Goal: Information Seeking & Learning: Learn about a topic

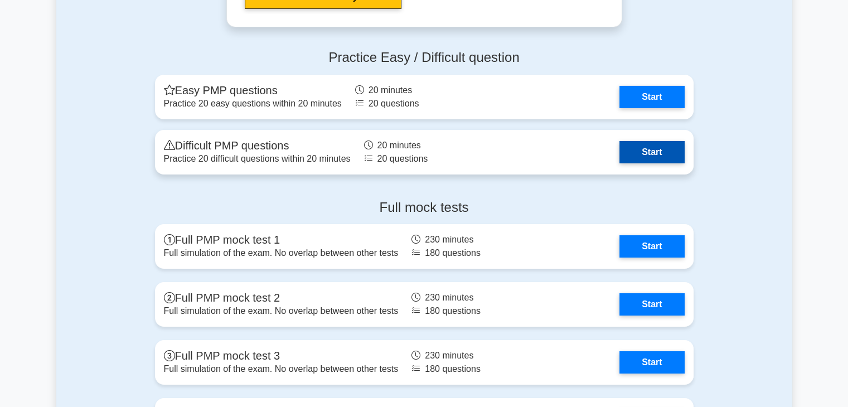
click at [638, 149] on link "Start" at bounding box center [652, 152] width 65 height 22
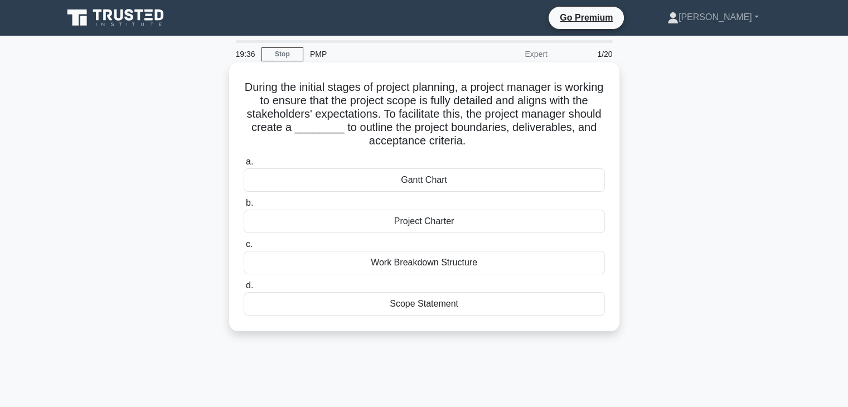
click at [393, 221] on div "Project Charter" at bounding box center [424, 221] width 361 height 23
click at [244, 207] on input "b. Project Charter" at bounding box center [244, 203] width 0 height 7
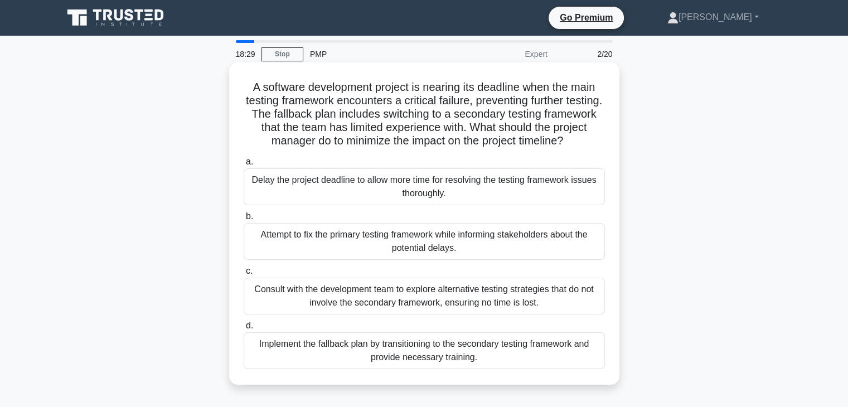
click at [443, 349] on div "Implement the fallback plan by transitioning to the secondary testing framework…" at bounding box center [424, 350] width 361 height 37
click at [244, 330] on input "d. Implement the fallback plan by transitioning to the secondary testing framew…" at bounding box center [244, 325] width 0 height 7
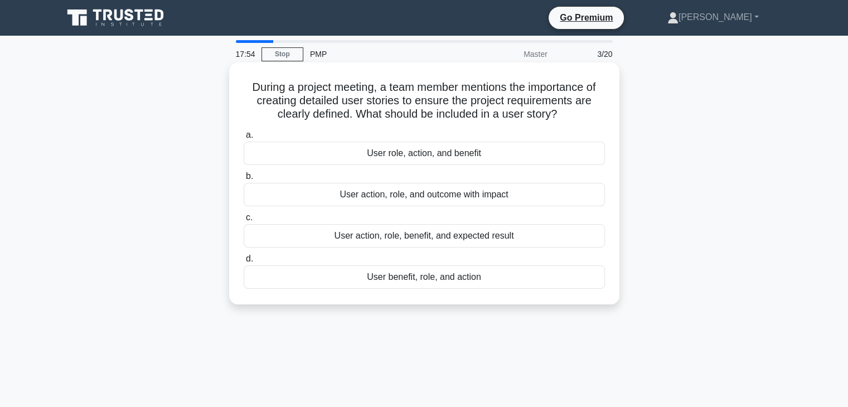
click at [448, 233] on div "User action, role, benefit, and expected result" at bounding box center [424, 235] width 361 height 23
click at [244, 221] on input "c. User action, role, benefit, and expected result" at bounding box center [244, 217] width 0 height 7
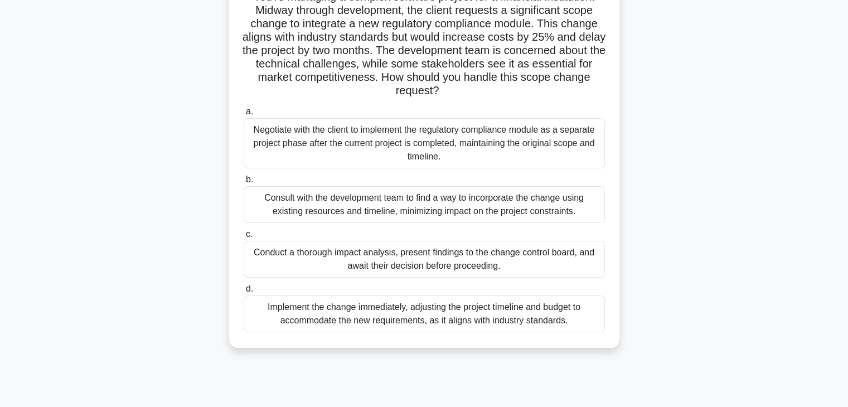
scroll to position [116, 0]
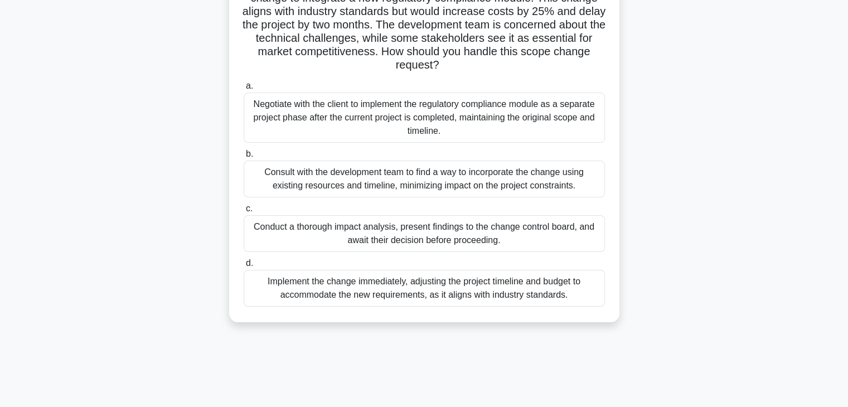
click at [471, 241] on div "Conduct a thorough impact analysis, present findings to the change control boar…" at bounding box center [424, 233] width 361 height 37
click at [244, 212] on input "c. Conduct a thorough impact analysis, present findings to the change control b…" at bounding box center [244, 208] width 0 height 7
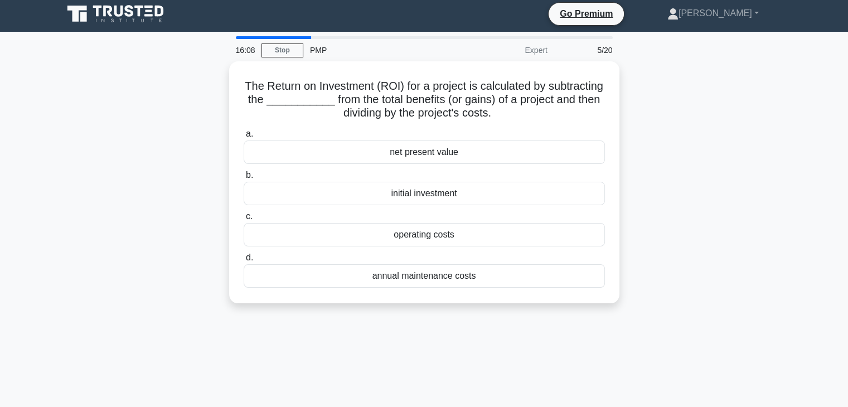
scroll to position [0, 0]
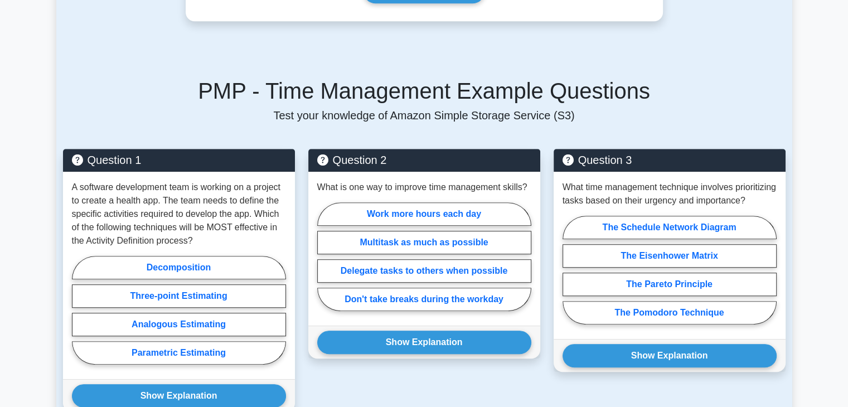
scroll to position [559, 0]
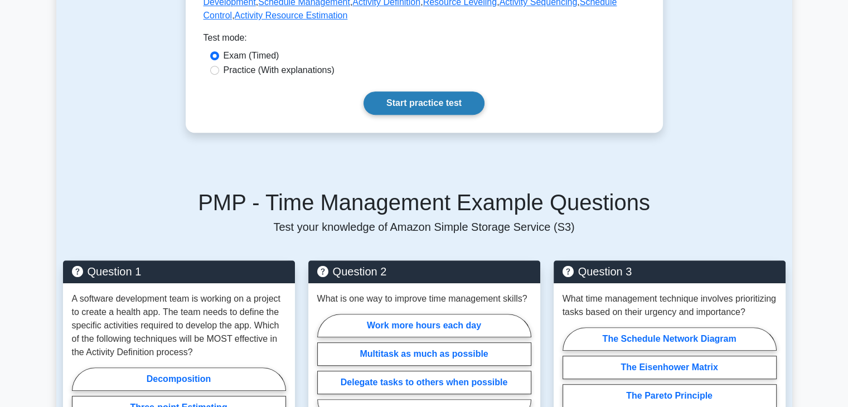
click at [403, 101] on link "Start practice test" at bounding box center [424, 102] width 121 height 23
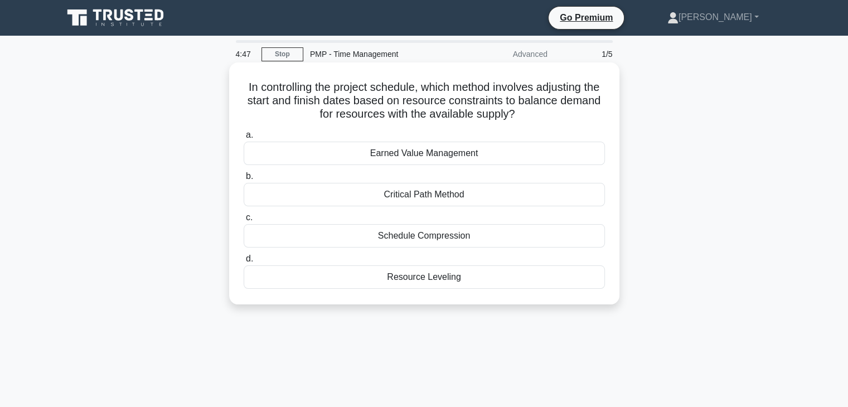
click at [384, 195] on div "Critical Path Method" at bounding box center [424, 194] width 361 height 23
click at [244, 180] on input "b. Critical Path Method" at bounding box center [244, 176] width 0 height 7
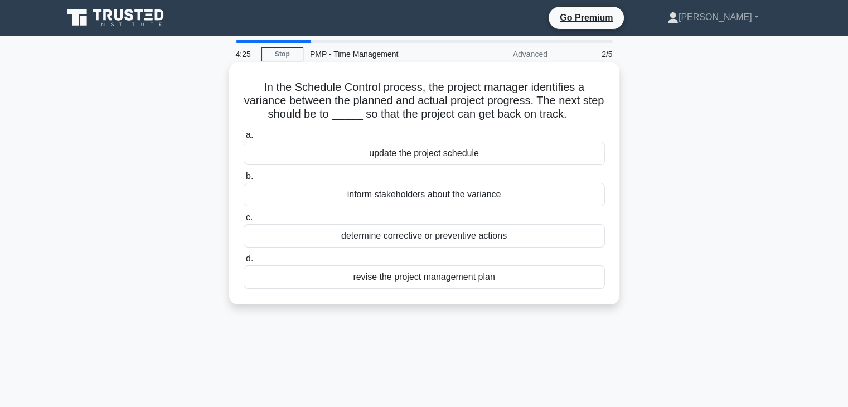
click at [379, 155] on div "update the project schedule" at bounding box center [424, 153] width 361 height 23
click at [244, 139] on input "a. update the project schedule" at bounding box center [244, 135] width 0 height 7
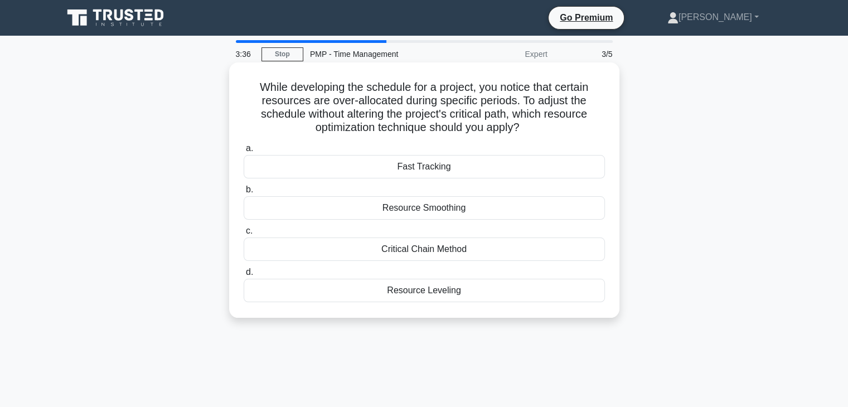
click at [424, 288] on div "Resource Leveling" at bounding box center [424, 290] width 361 height 23
click at [244, 276] on input "d. Resource Leveling" at bounding box center [244, 272] width 0 height 7
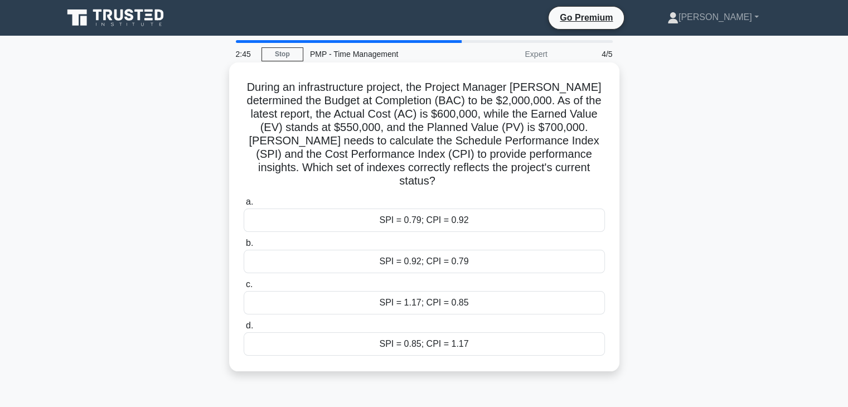
click at [397, 253] on div "SPI = 0.92; CPI = 0.79" at bounding box center [424, 261] width 361 height 23
click at [244, 247] on input "b. SPI = 0.92; CPI = 0.79" at bounding box center [244, 243] width 0 height 7
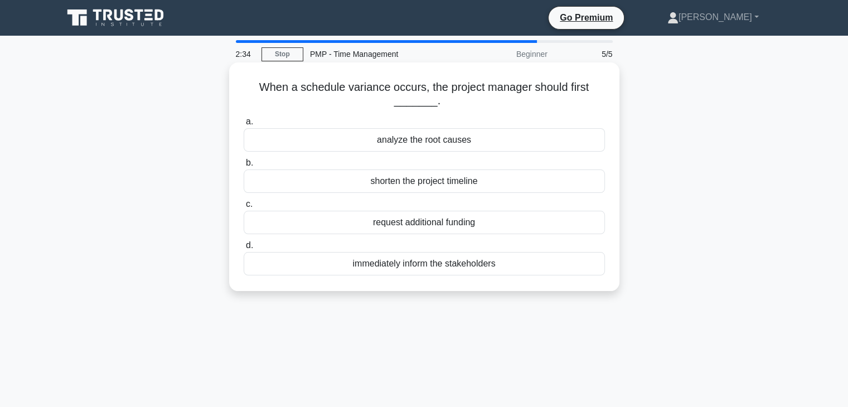
click at [427, 142] on div "analyze the root causes" at bounding box center [424, 139] width 361 height 23
click at [244, 125] on input "a. analyze the root causes" at bounding box center [244, 121] width 0 height 7
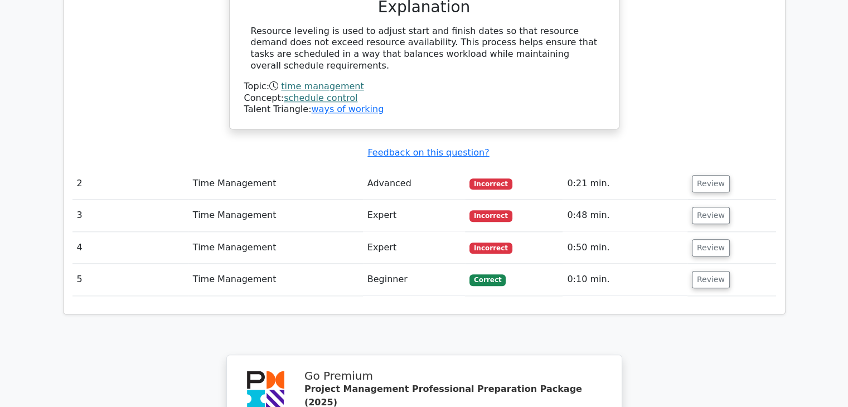
scroll to position [1185, 0]
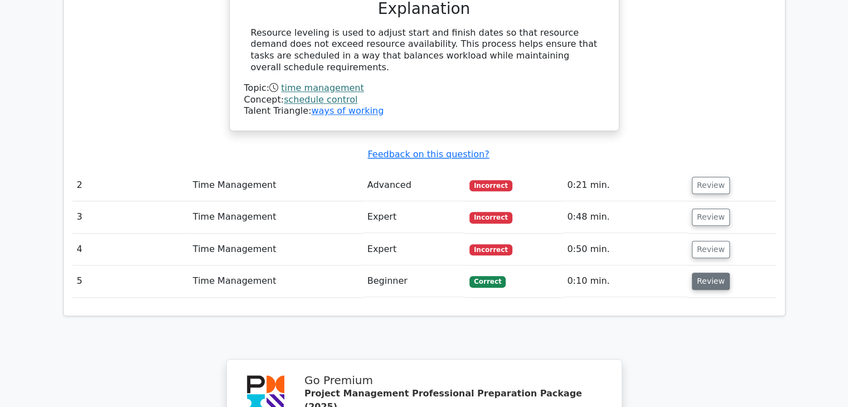
click at [698, 273] on button "Review" at bounding box center [711, 281] width 38 height 17
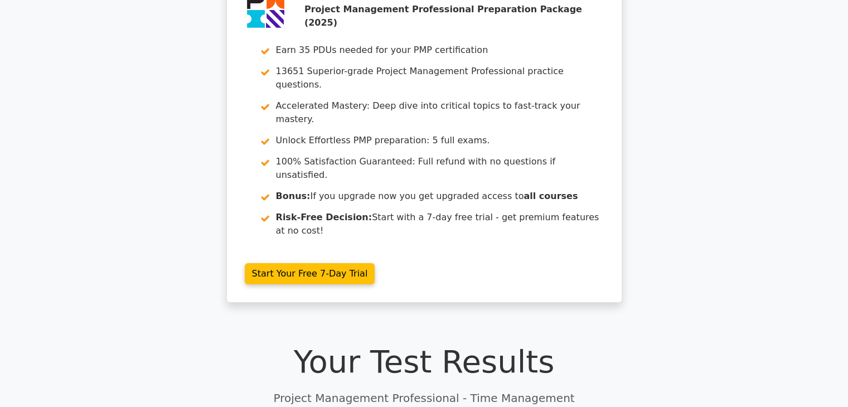
scroll to position [0, 0]
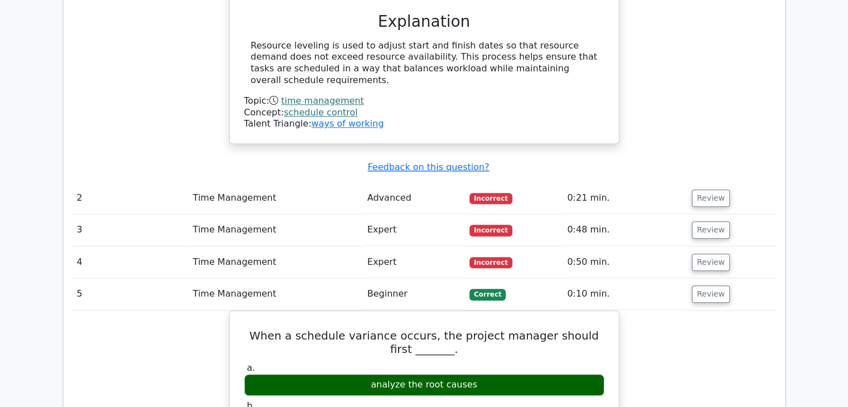
drag, startPoint x: 729, startPoint y: 380, endPoint x: 729, endPoint y: 386, distance: 6.1
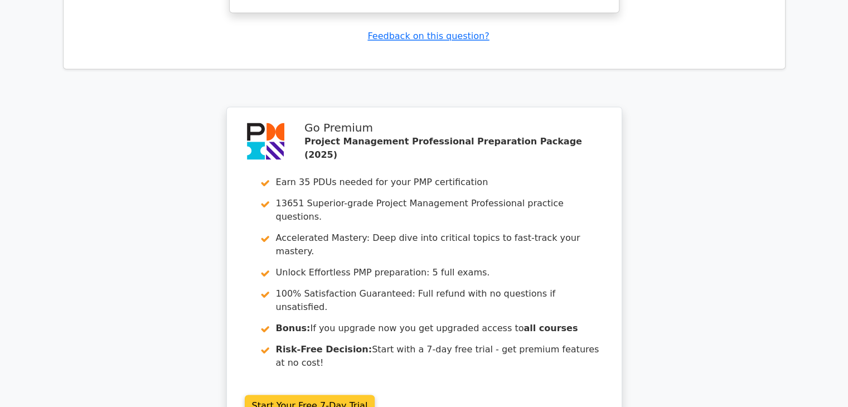
scroll to position [1940, 0]
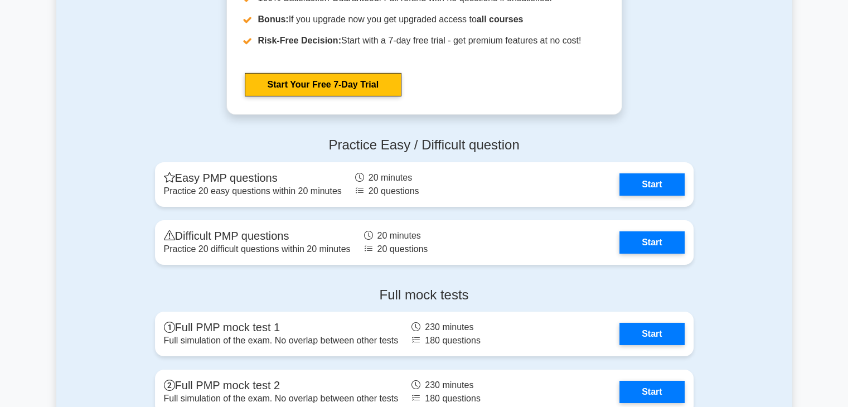
scroll to position [3904, 0]
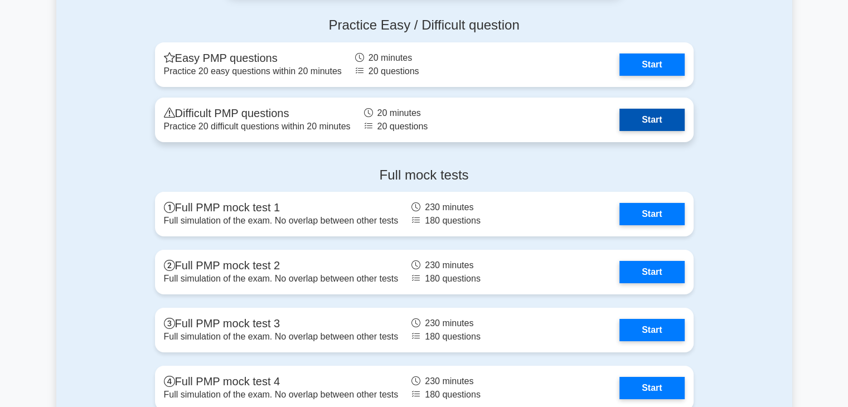
click at [620, 109] on link "Start" at bounding box center [652, 120] width 65 height 22
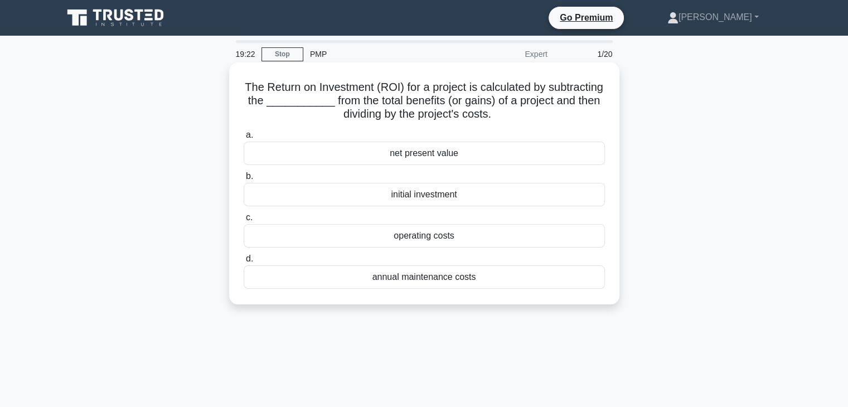
click at [426, 161] on div "net present value" at bounding box center [424, 153] width 361 height 23
click at [244, 139] on input "a. net present value" at bounding box center [244, 135] width 0 height 7
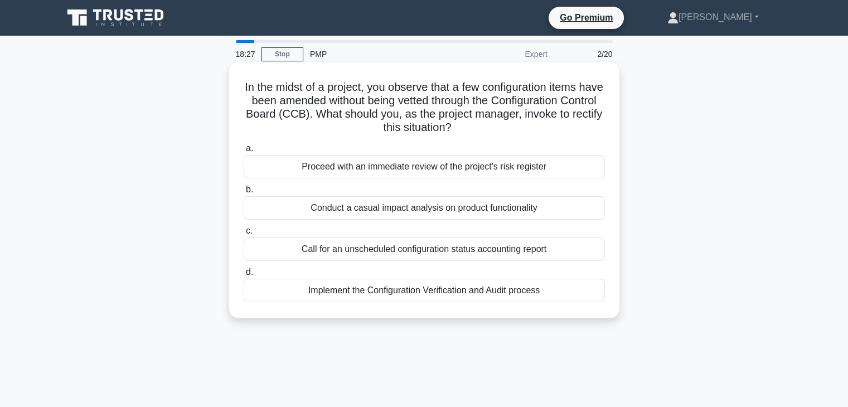
click at [382, 291] on div "Implement the Configuration Verification and Audit process" at bounding box center [424, 290] width 361 height 23
click at [244, 276] on input "d. Implement the Configuration Verification and Audit process" at bounding box center [244, 272] width 0 height 7
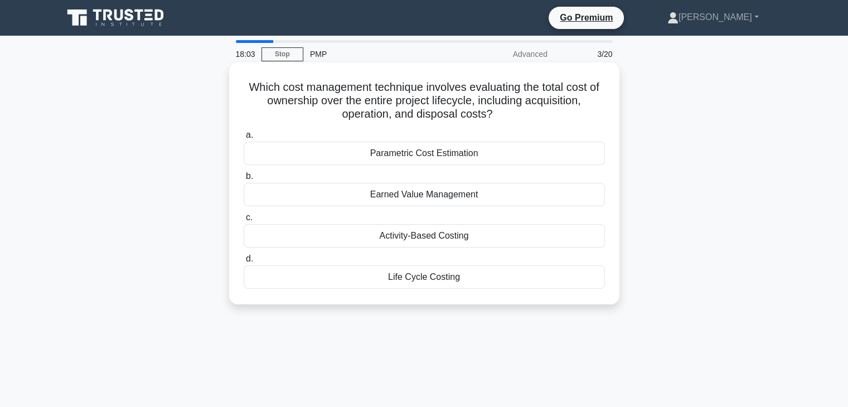
click at [446, 194] on div "Earned Value Management" at bounding box center [424, 194] width 361 height 23
click at [244, 180] on input "b. Earned Value Management" at bounding box center [244, 176] width 0 height 7
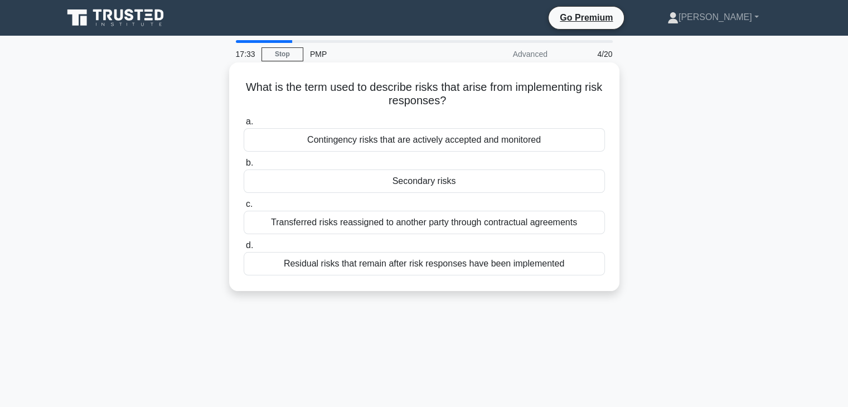
click at [455, 181] on div "Secondary risks" at bounding box center [424, 181] width 361 height 23
click at [244, 167] on input "b. Secondary risks" at bounding box center [244, 163] width 0 height 7
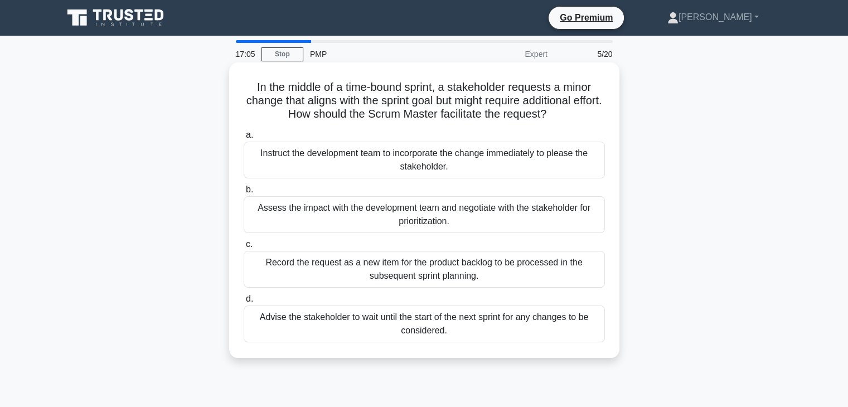
click at [451, 216] on div "Assess the impact with the development team and negotiate with the stakeholder …" at bounding box center [424, 214] width 361 height 37
click at [244, 194] on input "b. Assess the impact with the development team and negotiate with the stakehold…" at bounding box center [244, 189] width 0 height 7
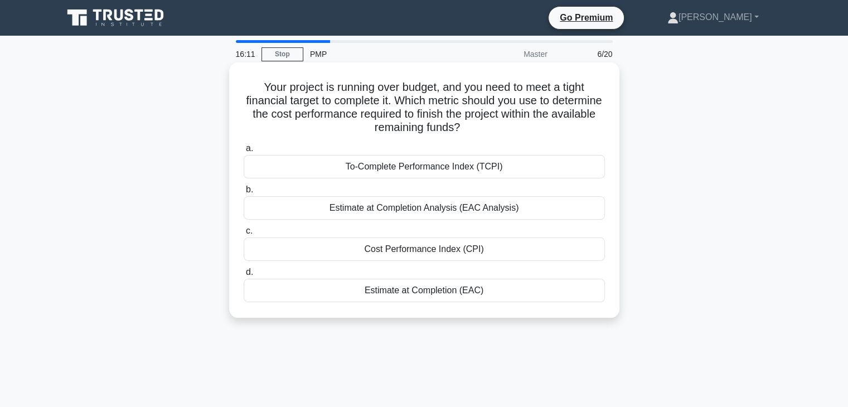
click at [471, 174] on div "To-Complete Performance Index (TCPI)" at bounding box center [424, 166] width 361 height 23
click at [244, 152] on input "a. To-Complete Performance Index (TCPI)" at bounding box center [244, 148] width 0 height 7
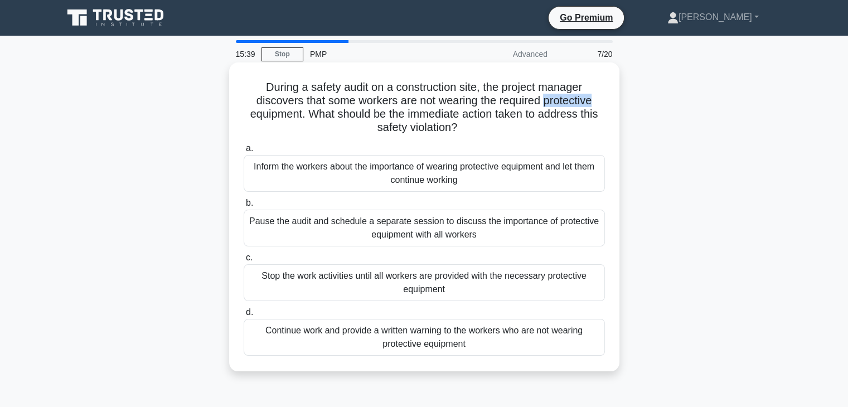
drag, startPoint x: 595, startPoint y: 106, endPoint x: 545, endPoint y: 101, distance: 49.3
click at [545, 101] on h5 "During a safety audit on a construction site, the project manager discovers tha…" at bounding box center [425, 107] width 364 height 55
copy h5 "protective"
drag, startPoint x: 451, startPoint y: 129, endPoint x: 407, endPoint y: 127, distance: 44.6
click at [407, 127] on h5 "During a safety audit on a construction site, the project manager discovers tha…" at bounding box center [425, 107] width 364 height 55
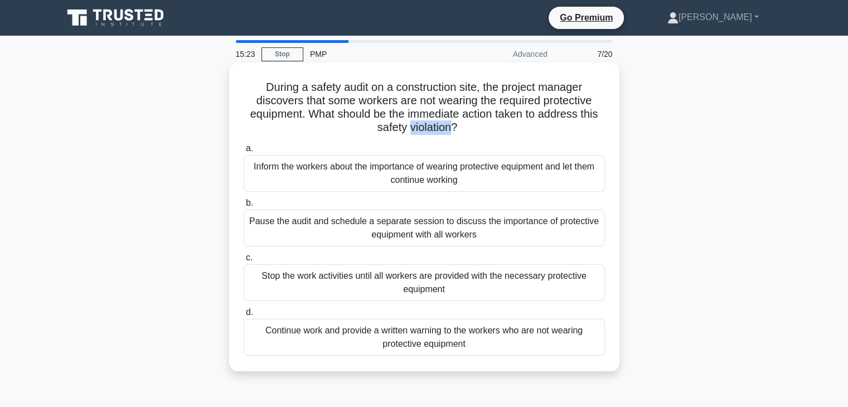
copy h5 "violation"
click at [345, 234] on div "Pause the audit and schedule a separate session to discuss the importance of pr…" at bounding box center [424, 228] width 361 height 37
click at [244, 207] on input "b. Pause the audit and schedule a separate session to discuss the importance of…" at bounding box center [244, 203] width 0 height 7
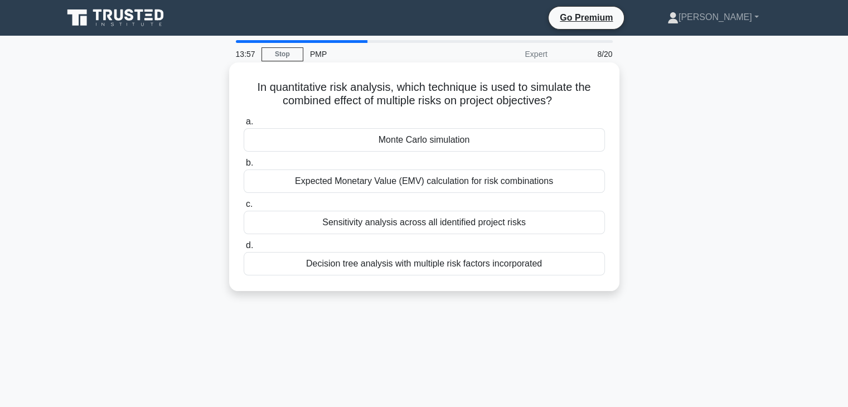
click at [435, 139] on div "Monte Carlo simulation" at bounding box center [424, 139] width 361 height 23
click at [244, 125] on input "a. Monte Carlo simulation" at bounding box center [244, 121] width 0 height 7
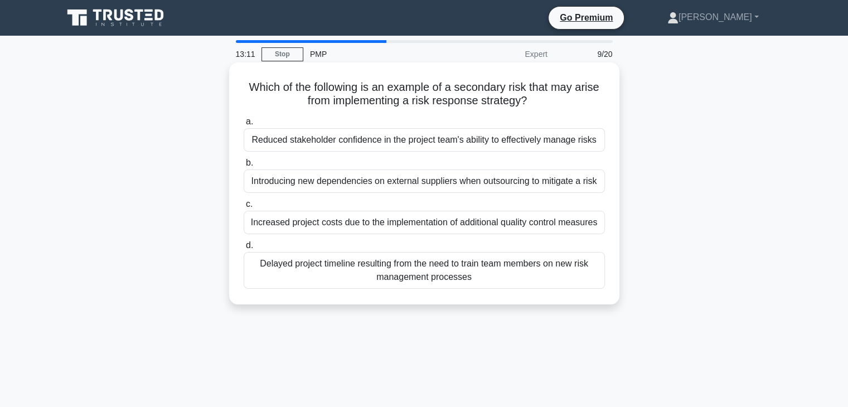
click at [510, 188] on div "Introducing new dependencies on external suppliers when outsourcing to mitigate…" at bounding box center [424, 181] width 361 height 23
click at [244, 167] on input "b. Introducing new dependencies on external suppliers when outsourcing to mitig…" at bounding box center [244, 163] width 0 height 7
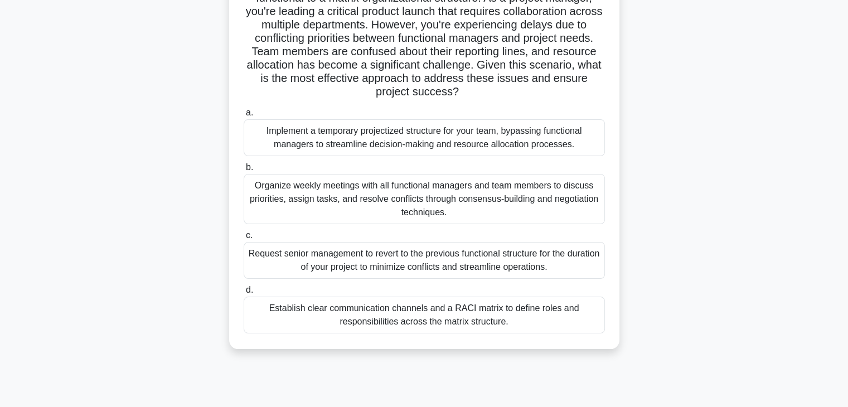
scroll to position [107, 0]
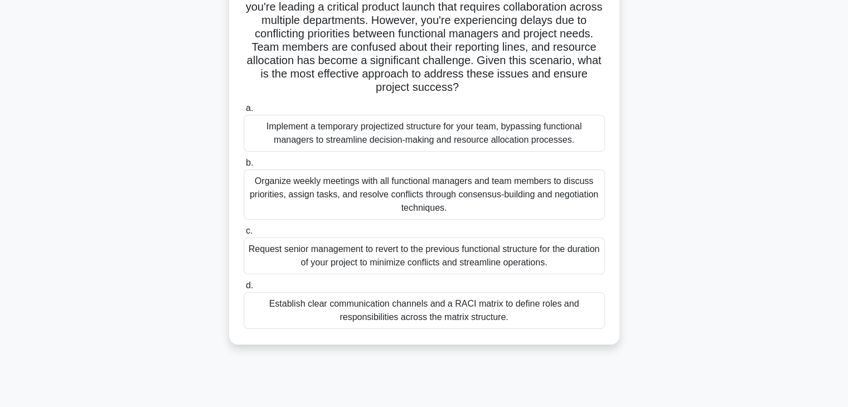
click at [465, 192] on div "Organize weekly meetings with all functional managers and team members to discu…" at bounding box center [424, 195] width 361 height 50
click at [244, 167] on input "b. Organize weekly meetings with all functional managers and team members to di…" at bounding box center [244, 163] width 0 height 7
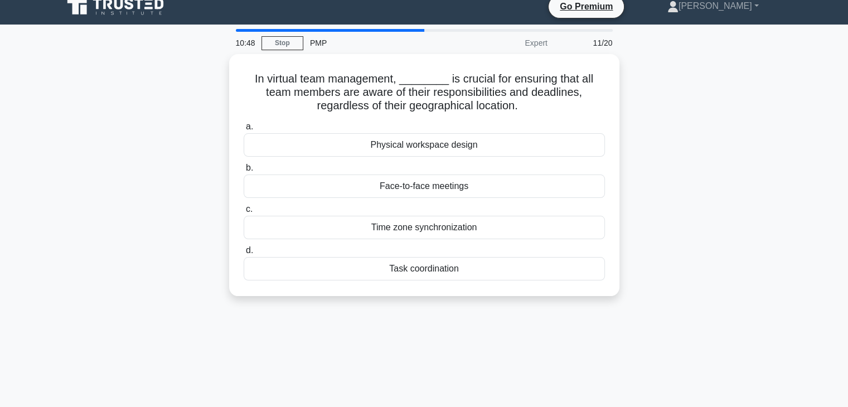
scroll to position [0, 0]
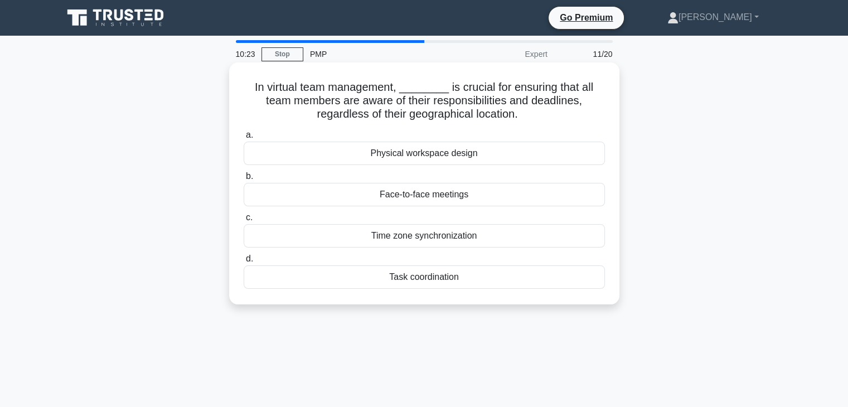
click at [473, 235] on div "Time zone synchronization" at bounding box center [424, 235] width 361 height 23
click at [244, 221] on input "c. Time zone synchronization" at bounding box center [244, 217] width 0 height 7
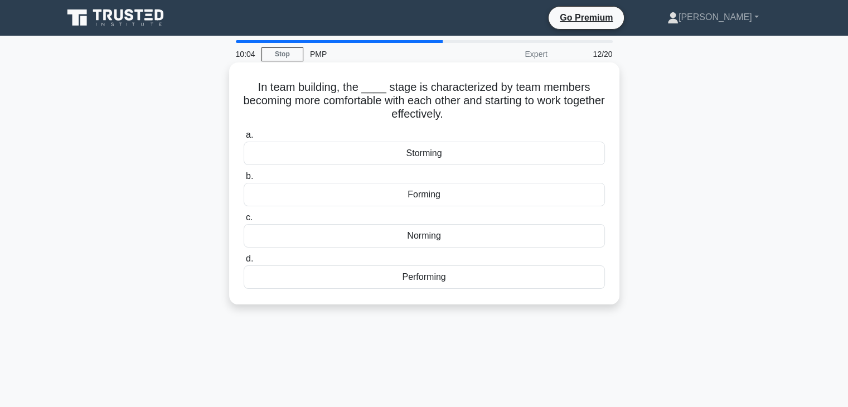
click at [439, 281] on div "Performing" at bounding box center [424, 276] width 361 height 23
click at [244, 263] on input "d. Performing" at bounding box center [244, 258] width 0 height 7
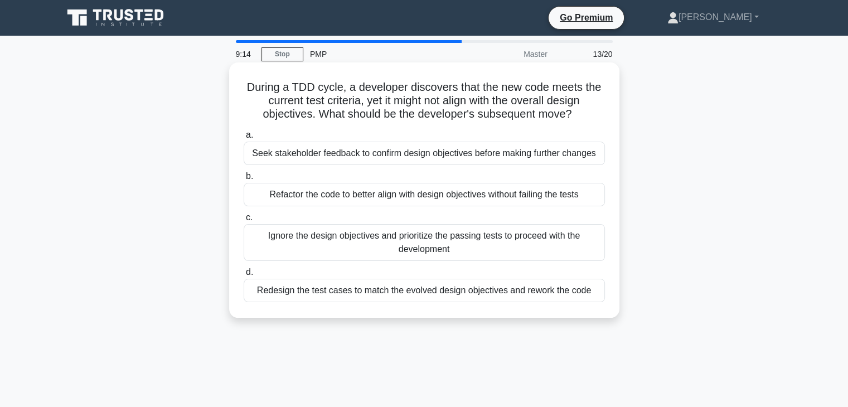
click at [446, 161] on div "Seek stakeholder feedback to confirm design objectives before making further ch…" at bounding box center [424, 153] width 361 height 23
click at [244, 139] on input "a. Seek stakeholder feedback to confirm design objectives before making further…" at bounding box center [244, 135] width 0 height 7
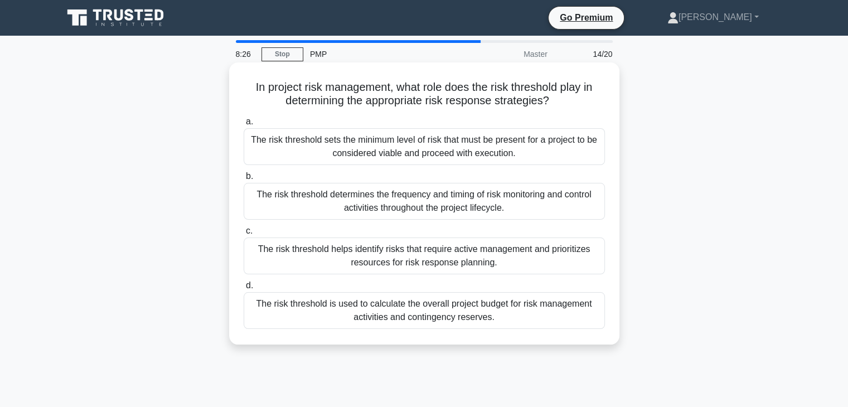
click at [415, 208] on div "The risk threshold determines the frequency and timing of risk monitoring and c…" at bounding box center [424, 201] width 361 height 37
click at [244, 180] on input "b. The risk threshold determines the frequency and timing of risk monitoring an…" at bounding box center [244, 176] width 0 height 7
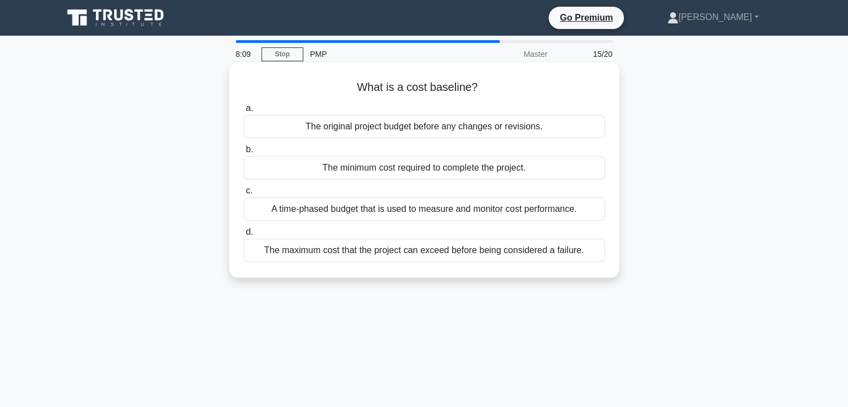
click at [349, 130] on div "The original project budget before any changes or revisions." at bounding box center [424, 126] width 361 height 23
click at [244, 112] on input "a. The original project budget before any changes or revisions." at bounding box center [244, 108] width 0 height 7
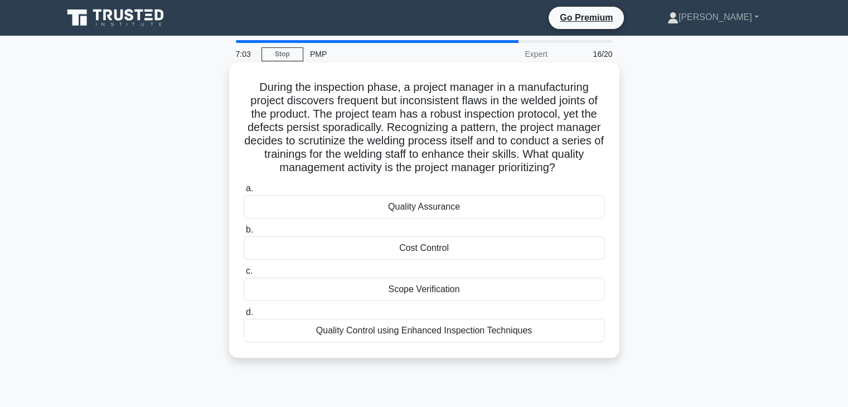
click at [369, 327] on div "Quality Control using Enhanced Inspection Techniques" at bounding box center [424, 330] width 361 height 23
click at [244, 316] on input "d. Quality Control using Enhanced Inspection Techniques" at bounding box center [244, 312] width 0 height 7
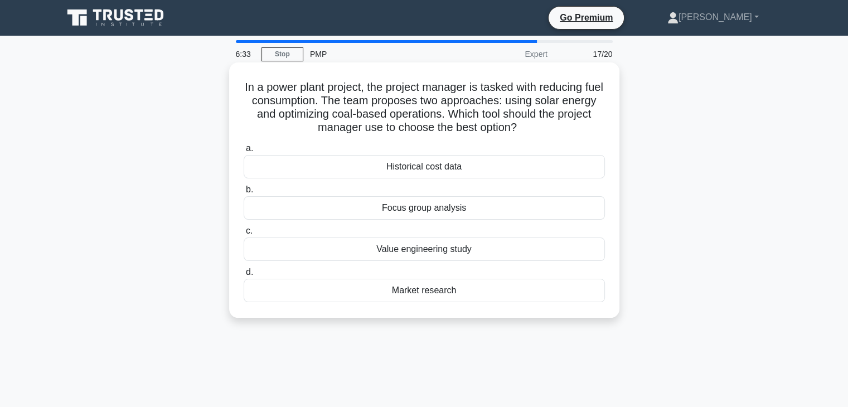
click at [437, 215] on div "Focus group analysis" at bounding box center [424, 207] width 361 height 23
click at [244, 194] on input "b. Focus group analysis" at bounding box center [244, 189] width 0 height 7
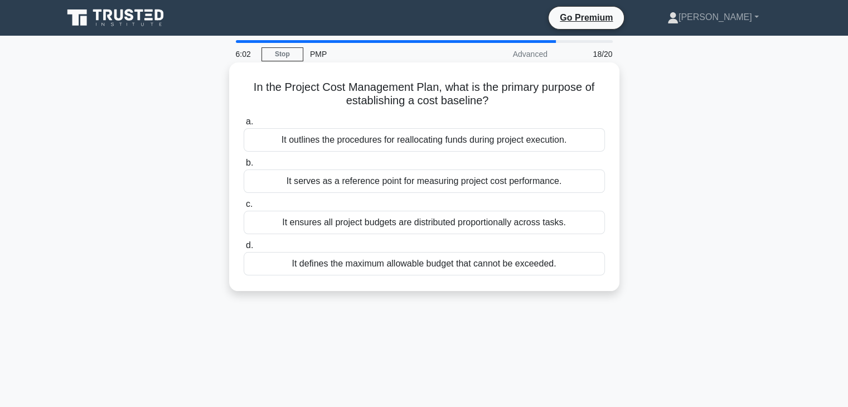
click at [419, 217] on div "It ensures all project budgets are distributed proportionally across tasks." at bounding box center [424, 222] width 361 height 23
click at [244, 208] on input "c. It ensures all project budgets are distributed proportionally across tasks." at bounding box center [244, 204] width 0 height 7
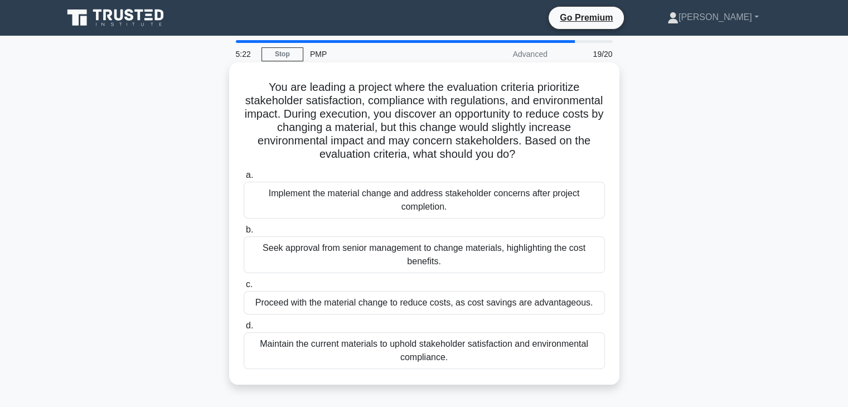
click at [393, 351] on div "Maintain the current materials to uphold stakeholder satisfaction and environme…" at bounding box center [424, 350] width 361 height 37
click at [244, 330] on input "d. Maintain the current materials to uphold stakeholder satisfaction and enviro…" at bounding box center [244, 325] width 0 height 7
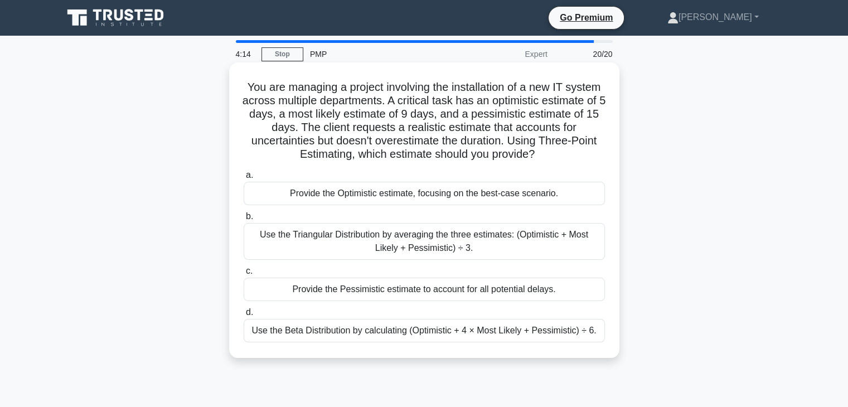
click at [312, 238] on div "Use the Triangular Distribution by averaging the three estimates: (Optimistic +…" at bounding box center [424, 241] width 361 height 37
click at [244, 220] on input "b. Use the Triangular Distribution by averaging the three estimates: (Optimisti…" at bounding box center [244, 216] width 0 height 7
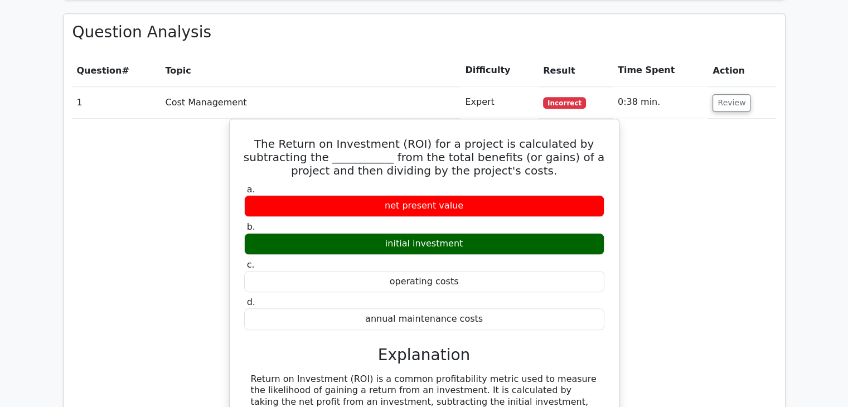
scroll to position [1181, 0]
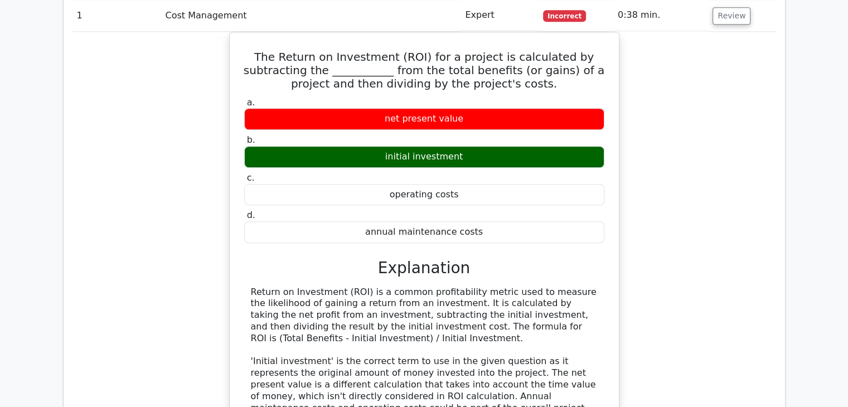
click at [813, 216] on main "Go Premium Project Management Professional Preparation Package (2025) Earn 35 P…" at bounding box center [424, 235] width 848 height 2762
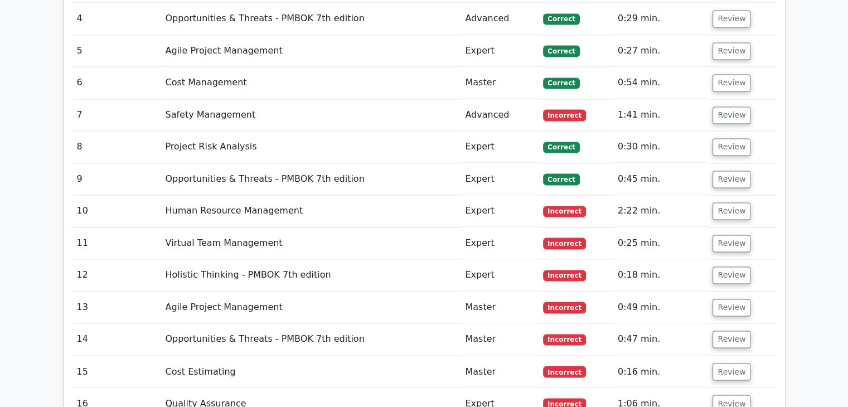
scroll to position [1774, 0]
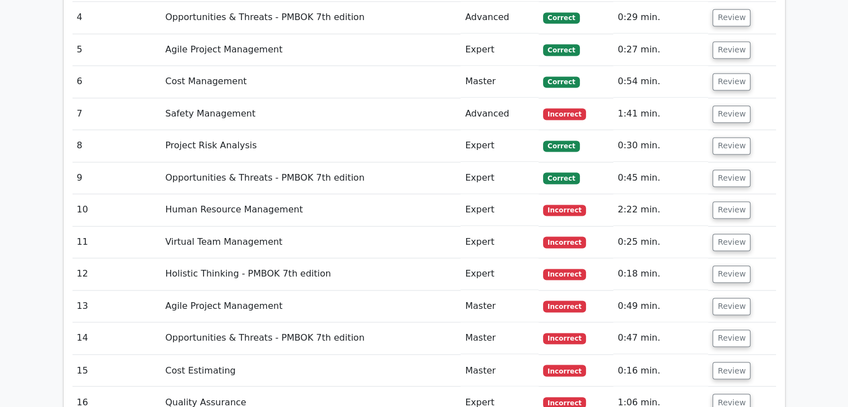
click at [745, 258] on td "Review" at bounding box center [741, 274] width 67 height 32
click at [744, 265] on button "Review" at bounding box center [732, 273] width 38 height 17
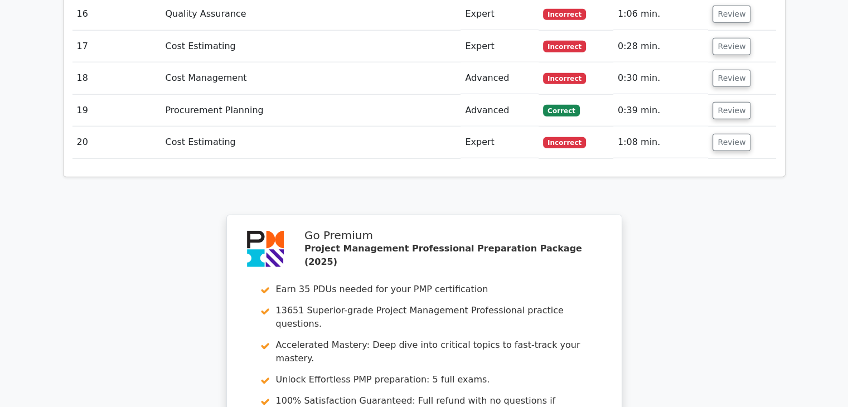
scroll to position [3076, 0]
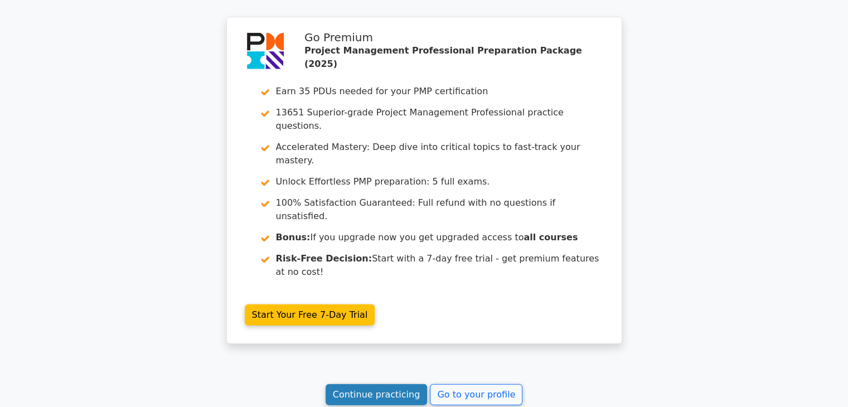
click at [351, 384] on link "Continue practicing" at bounding box center [377, 394] width 102 height 21
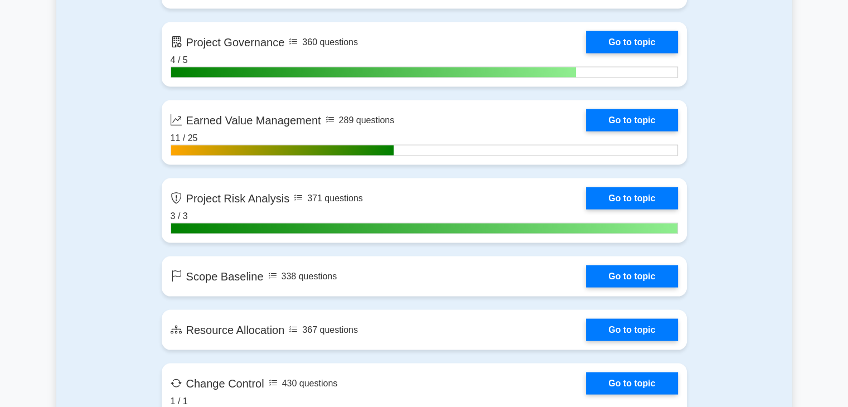
scroll to position [2119, 0]
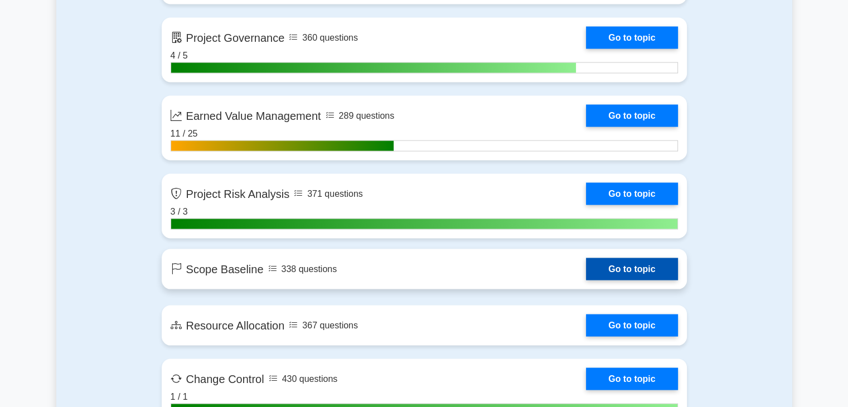
click at [586, 266] on link "Go to topic" at bounding box center [631, 269] width 91 height 22
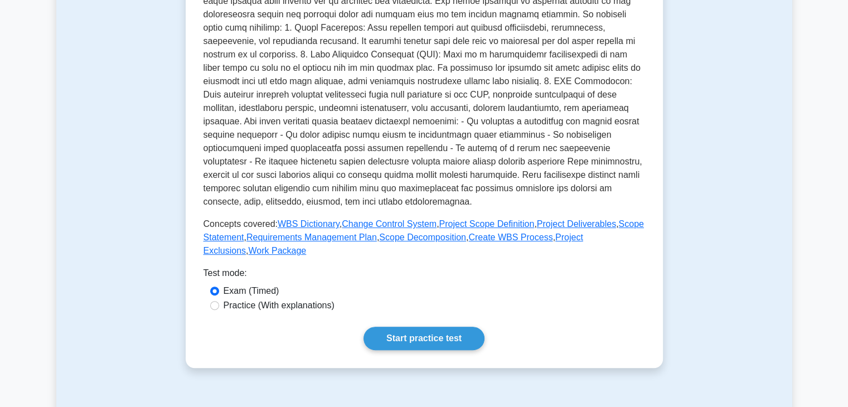
scroll to position [390, 0]
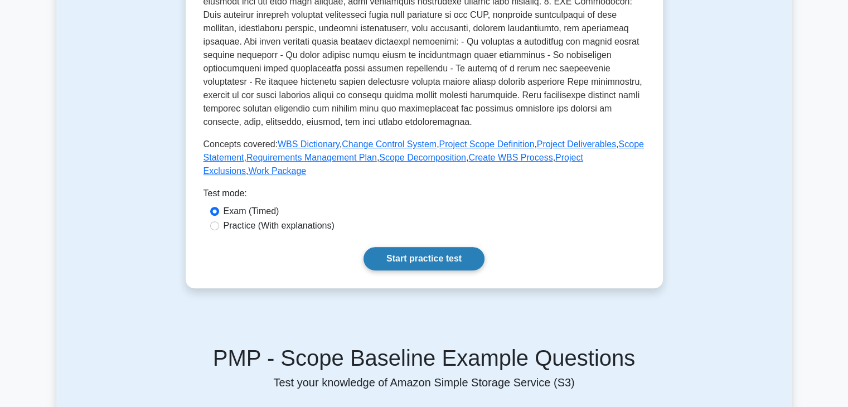
click at [382, 254] on link "Start practice test" at bounding box center [424, 258] width 121 height 23
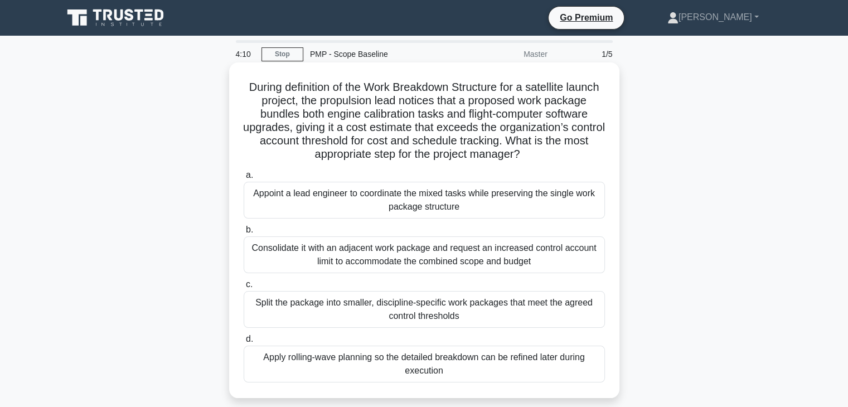
click at [413, 257] on div "Consolidate it with an adjacent work package and request an increased control a…" at bounding box center [424, 254] width 361 height 37
click at [244, 234] on input "b. Consolidate it with an adjacent work package and request an increased contro…" at bounding box center [244, 229] width 0 height 7
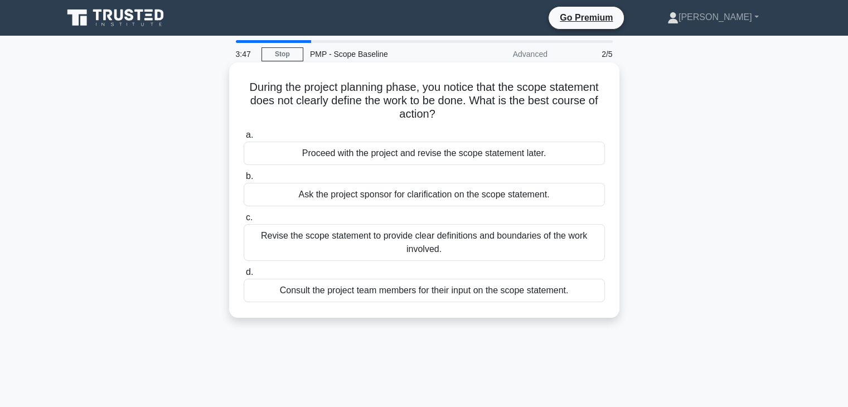
click at [294, 241] on div "Revise the scope statement to provide clear definitions and boundaries of the w…" at bounding box center [424, 242] width 361 height 37
click at [244, 221] on input "c. Revise the scope statement to provide clear definitions and boundaries of th…" at bounding box center [244, 217] width 0 height 7
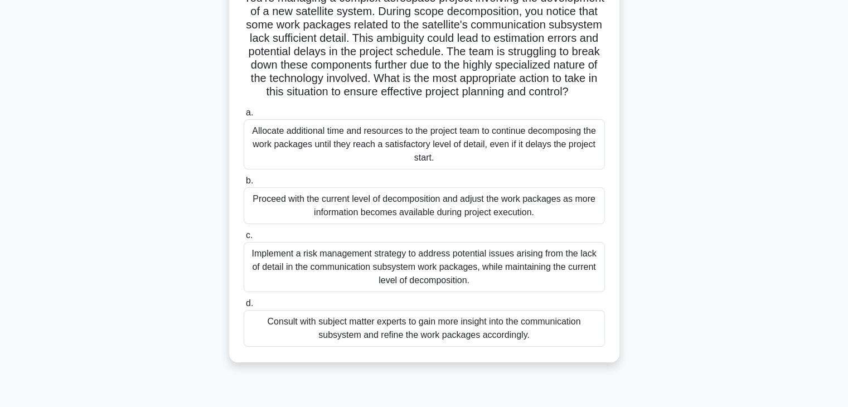
scroll to position [112, 0]
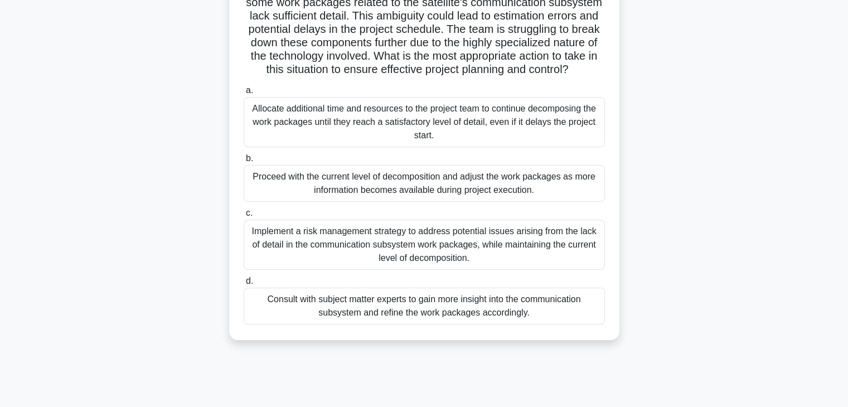
click at [374, 252] on div "Implement a risk management strategy to address potential issues arising from t…" at bounding box center [424, 245] width 361 height 50
click at [244, 217] on input "c. Implement a risk management strategy to address potential issues arising fro…" at bounding box center [244, 213] width 0 height 7
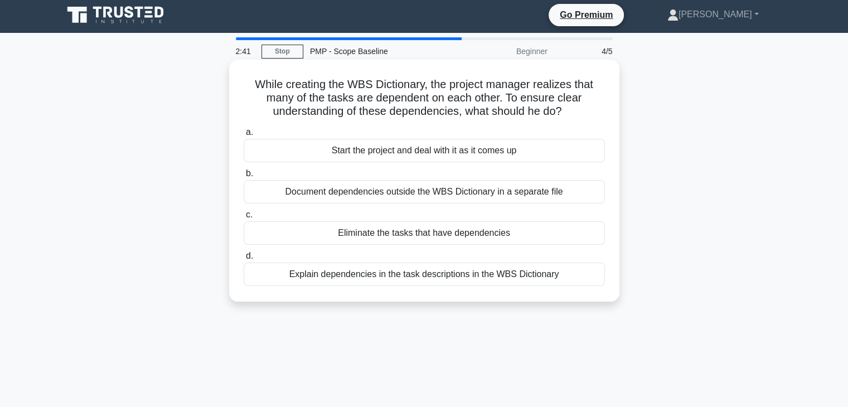
scroll to position [0, 0]
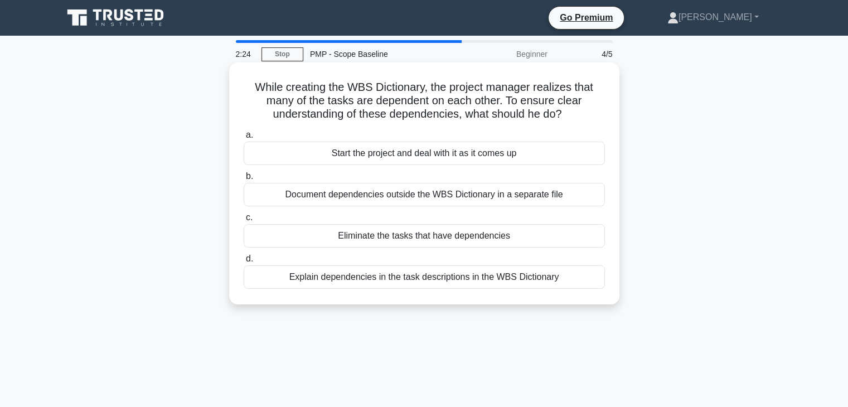
click at [367, 197] on div "Document dependencies outside the WBS Dictionary in a separate file" at bounding box center [424, 194] width 361 height 23
click at [244, 180] on input "b. Document dependencies outside the WBS Dictionary in a separate file" at bounding box center [244, 176] width 0 height 7
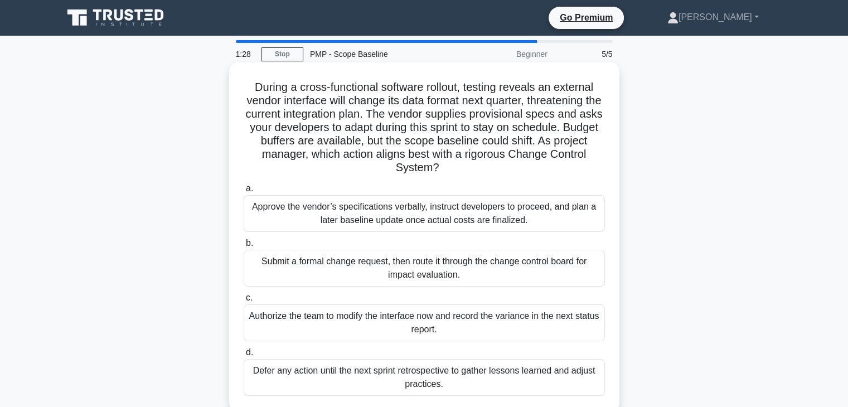
click at [361, 273] on div "Submit a formal change request, then route it through the change control board …" at bounding box center [424, 268] width 361 height 37
click at [244, 247] on input "b. Submit a formal change request, then route it through the change control boa…" at bounding box center [244, 243] width 0 height 7
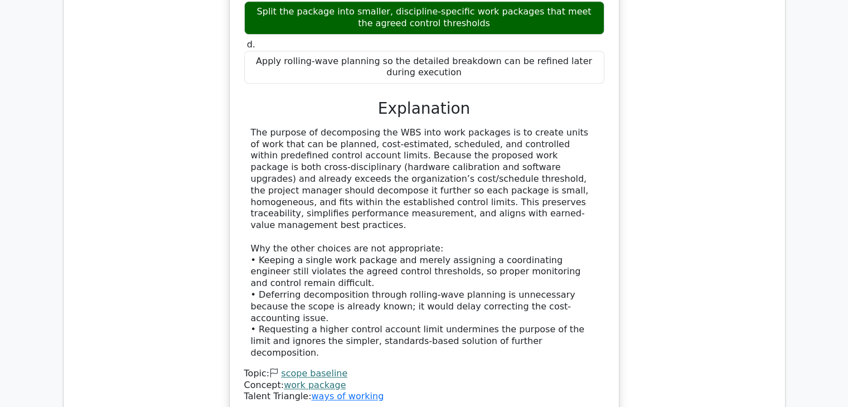
scroll to position [1283, 0]
